Goal: Task Accomplishment & Management: Manage account settings

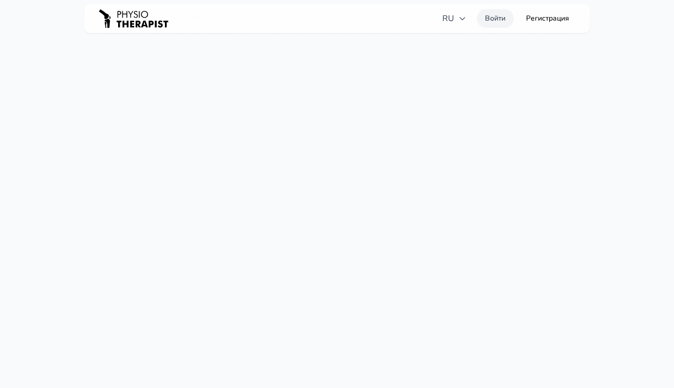
click at [498, 21] on link "Войти" at bounding box center [495, 18] width 37 height 19
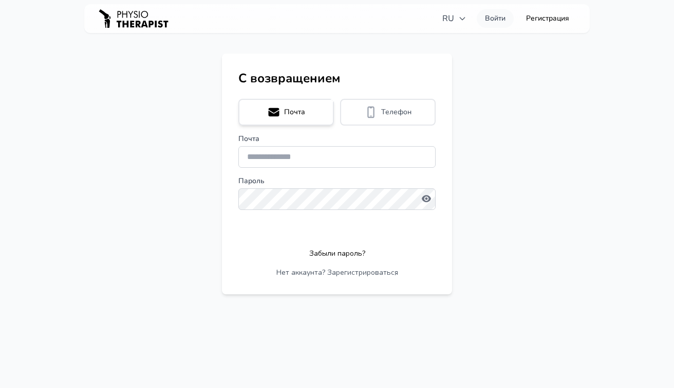
click at [123, 159] on main "С возвращением Почта Телефон Почта Пароль Продолжить Забыли пароль? Нет аккаунт…" at bounding box center [337, 173] width 674 height 241
click at [161, 99] on main "С возвращением Почта Телефон Почта Пароль Продолжить Забыли пароль? Нет аккаунт…" at bounding box center [337, 173] width 674 height 241
